Goal: Check status

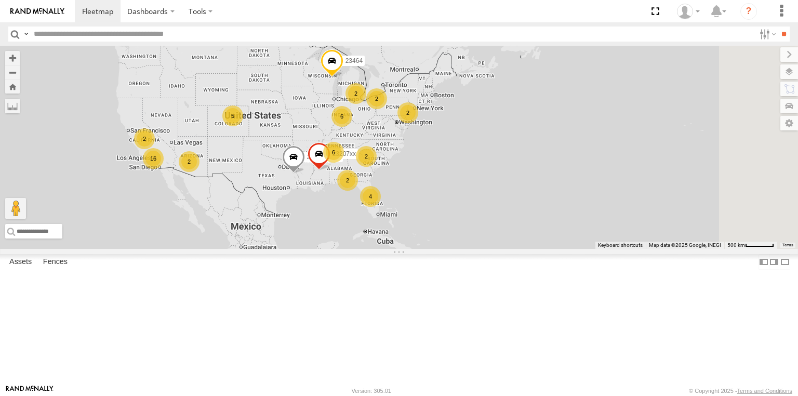
drag, startPoint x: 491, startPoint y: 193, endPoint x: 350, endPoint y: 183, distance: 141.2
click at [243, 126] on div "5" at bounding box center [232, 116] width 21 height 21
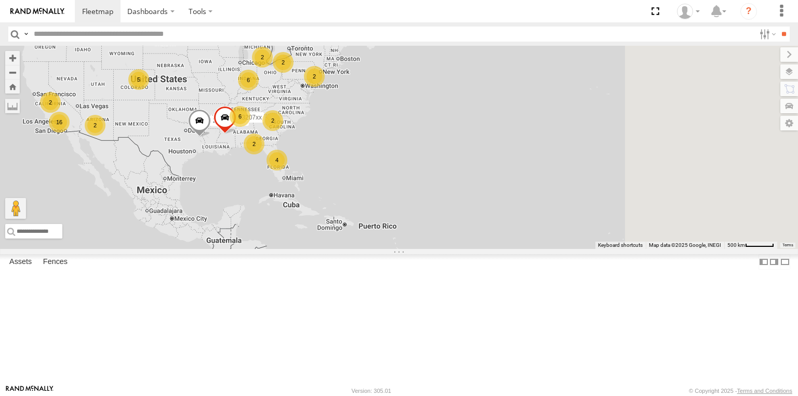
drag, startPoint x: 473, startPoint y: 200, endPoint x: 455, endPoint y: 195, distance: 18.7
click at [456, 195] on div "23207 NEW 23464 6 2 16 4 2 6 23207xx 2 2 2 2 2 5" at bounding box center [399, 147] width 798 height 203
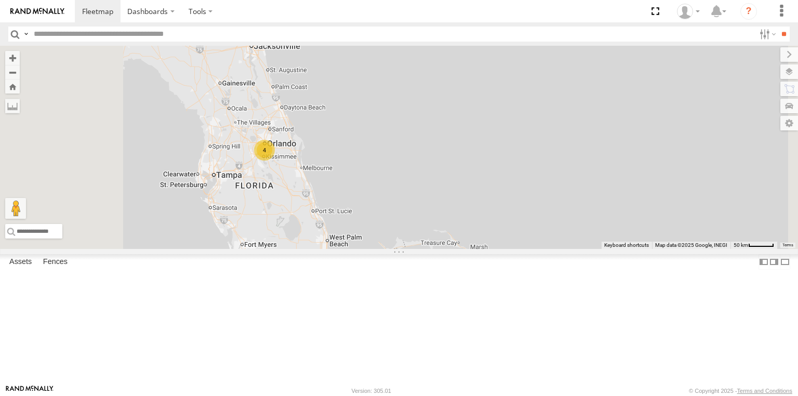
drag, startPoint x: 401, startPoint y: 218, endPoint x: 443, endPoint y: 156, distance: 74.8
click at [443, 156] on div "23207 NEW 23464 23207xx 23480 4" at bounding box center [399, 147] width 798 height 203
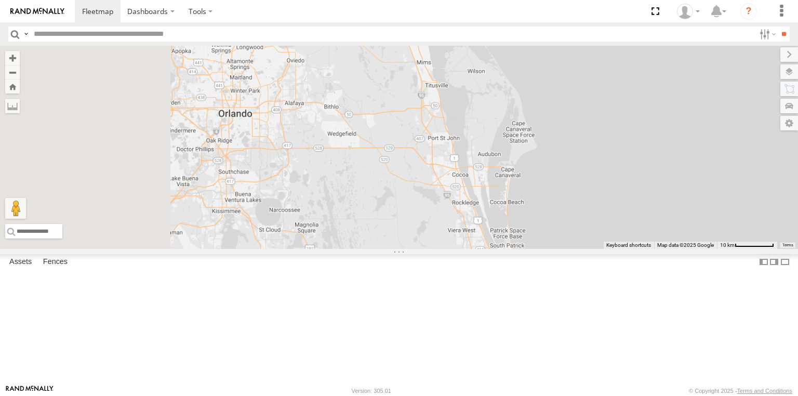
drag, startPoint x: 408, startPoint y: 200, endPoint x: 547, endPoint y: 99, distance: 172.4
click at [547, 99] on div "23207 NEW 23464 23207xx 23480" at bounding box center [399, 147] width 798 height 203
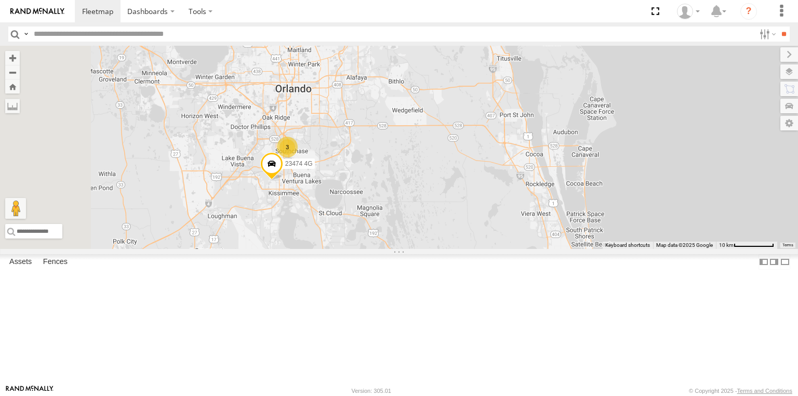
drag, startPoint x: 509, startPoint y: 138, endPoint x: 546, endPoint y: 126, distance: 38.5
click at [546, 126] on div "23207 NEW 23464 23207xx 23480 3 23474 4G" at bounding box center [399, 147] width 798 height 203
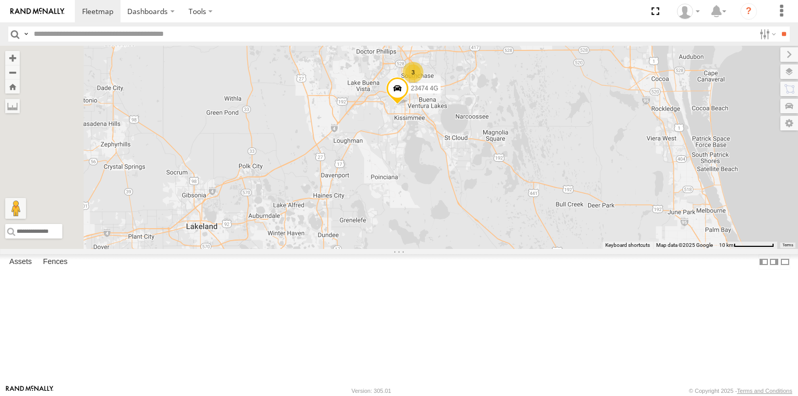
drag, startPoint x: 494, startPoint y: 154, endPoint x: 619, endPoint y: 80, distance: 145.5
click at [619, 80] on div "23207 NEW 23464 23207xx 23480 3 23474 4G" at bounding box center [399, 147] width 798 height 203
